Goal: Transaction & Acquisition: Book appointment/travel/reservation

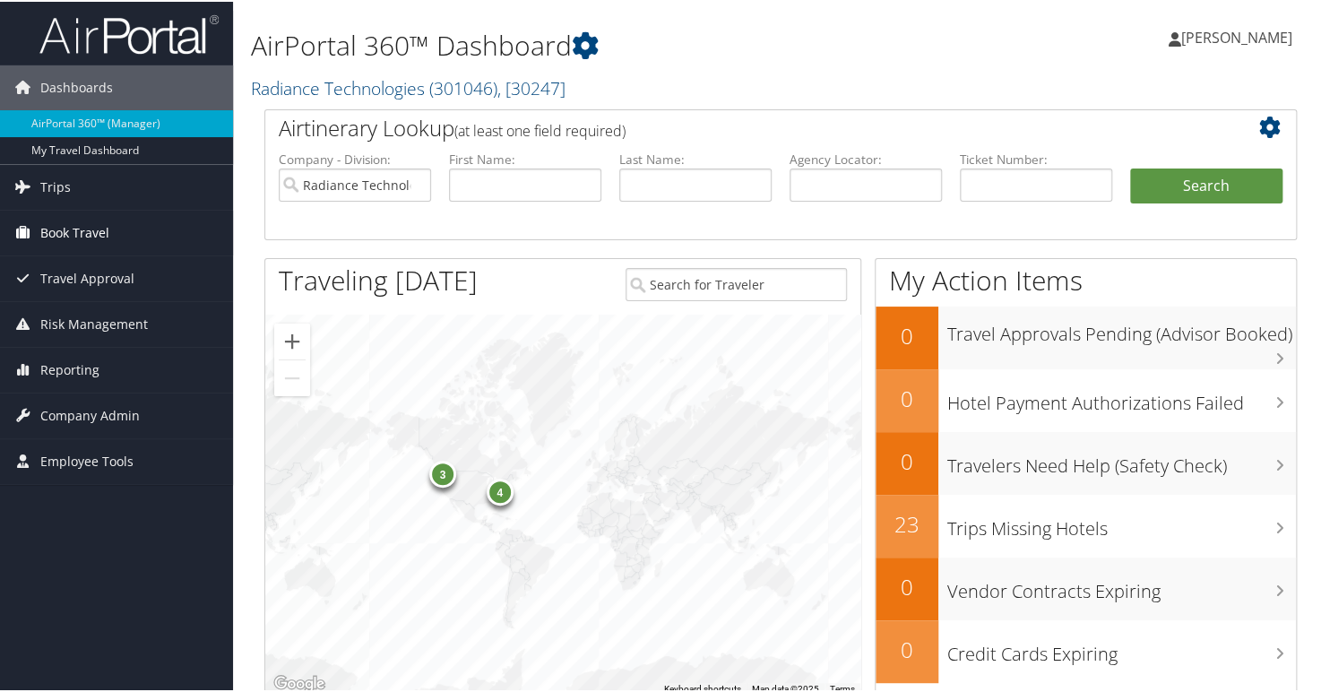
click at [84, 236] on span "Book Travel" at bounding box center [74, 231] width 69 height 45
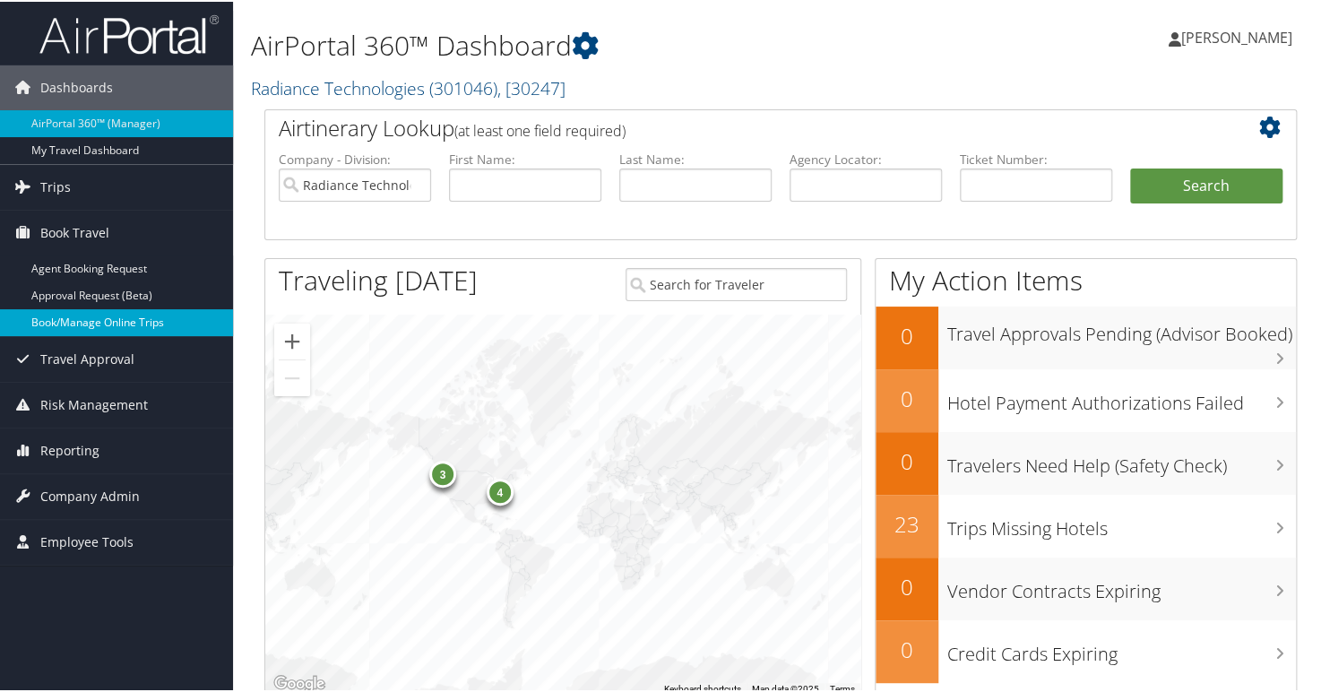
click at [120, 323] on link "Book/Manage Online Trips" at bounding box center [116, 320] width 233 height 27
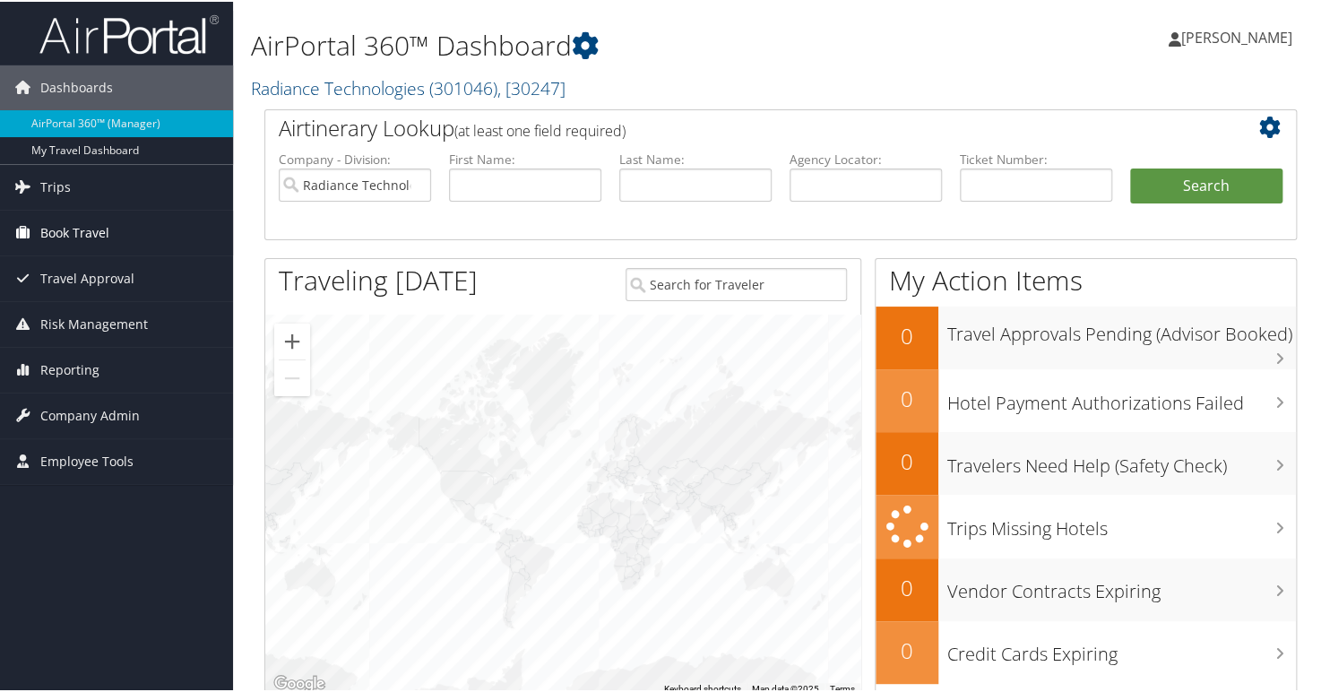
click at [68, 232] on span "Book Travel" at bounding box center [74, 231] width 69 height 45
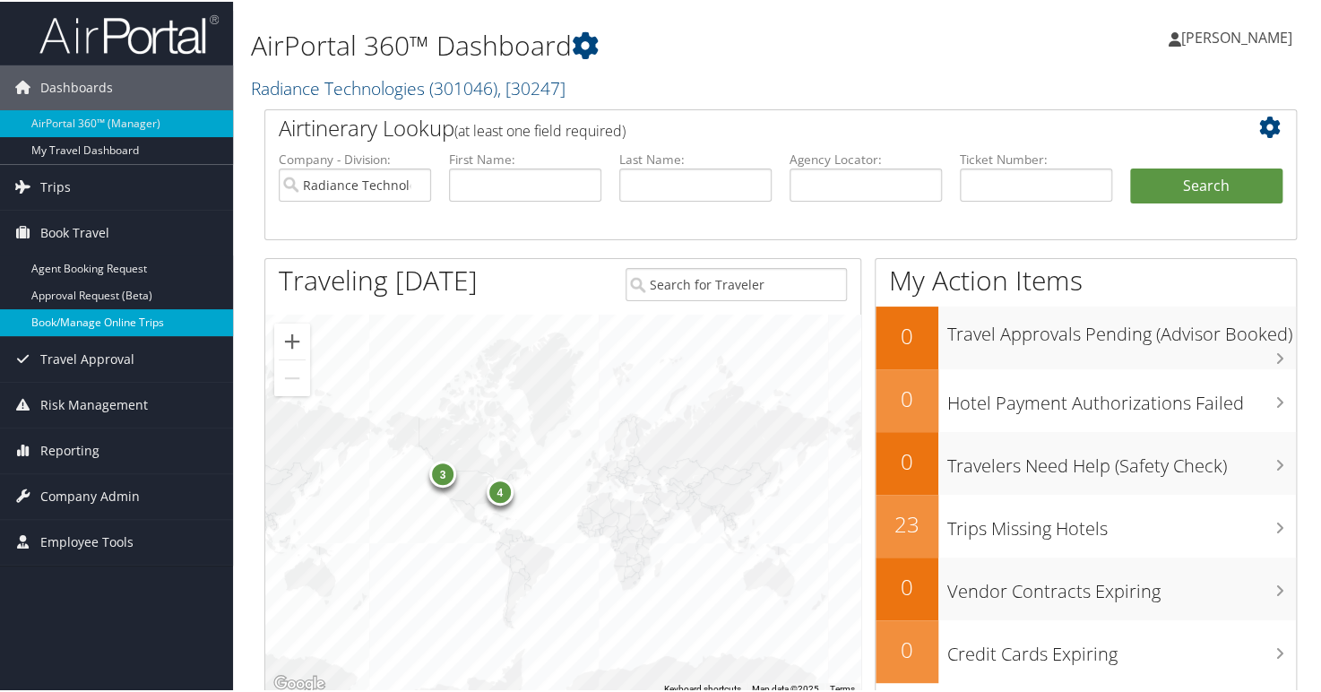
click at [123, 321] on link "Book/Manage Online Trips" at bounding box center [116, 320] width 233 height 27
